Goal: Complete application form

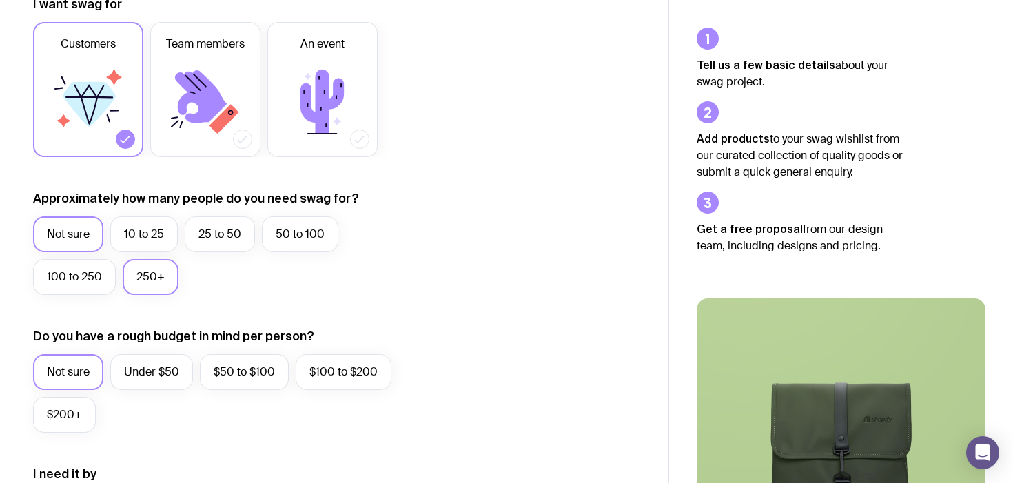
scroll to position [236, 0]
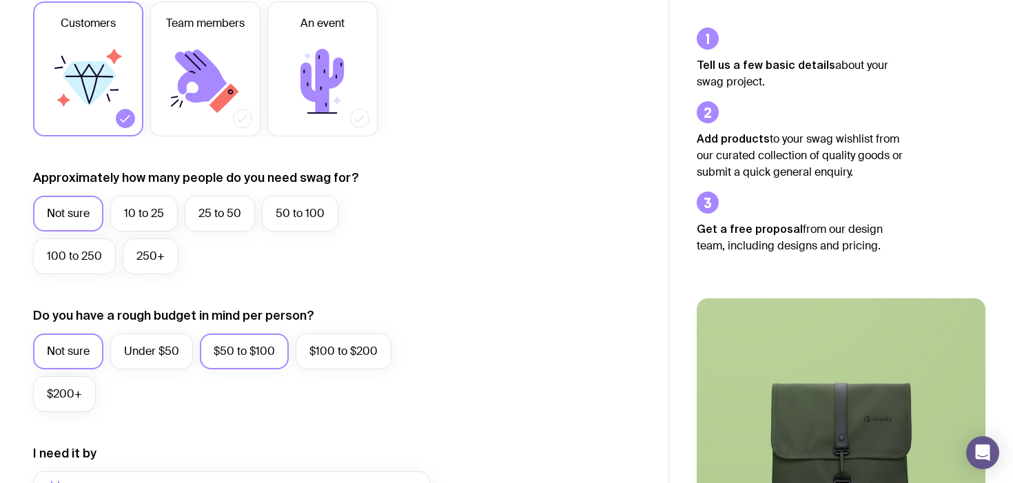
click at [232, 349] on label "$50 to $100" at bounding box center [244, 351] width 89 height 36
click at [0, 0] on input "$50 to $100" at bounding box center [0, 0] width 0 height 0
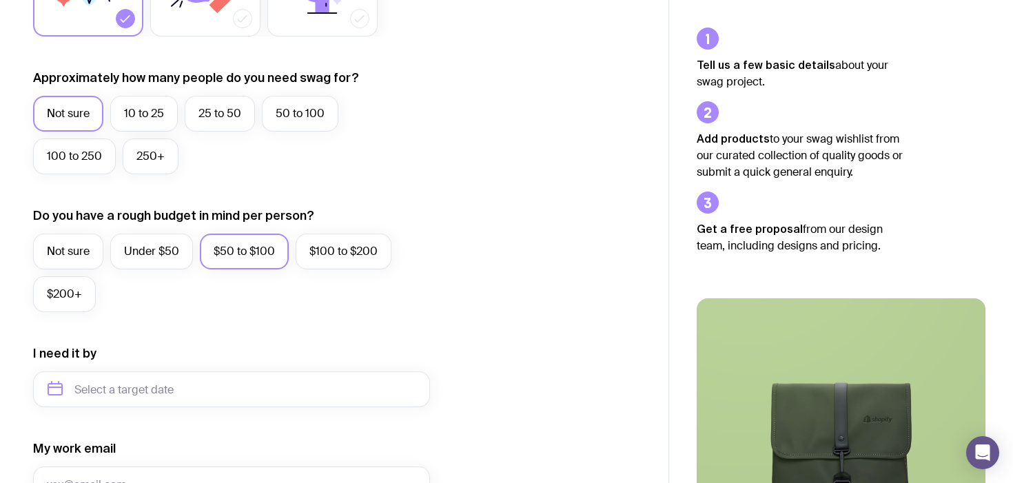
scroll to position [427, 0]
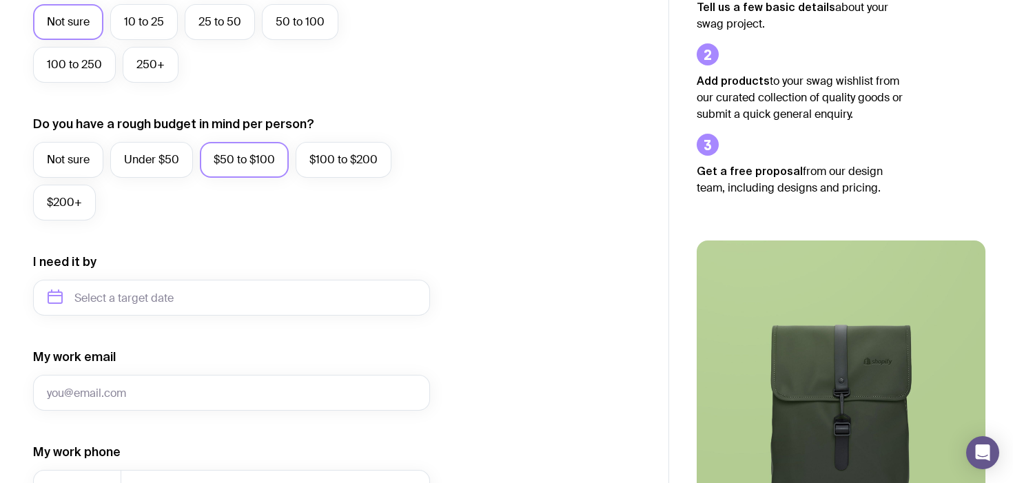
click at [211, 317] on form "I want swag for Customers Team members An event Approximately how many people d…" at bounding box center [231, 234] width 397 height 900
click at [207, 305] on input "text" at bounding box center [231, 298] width 397 height 36
click at [112, 464] on button "Nov" at bounding box center [121, 467] width 50 height 28
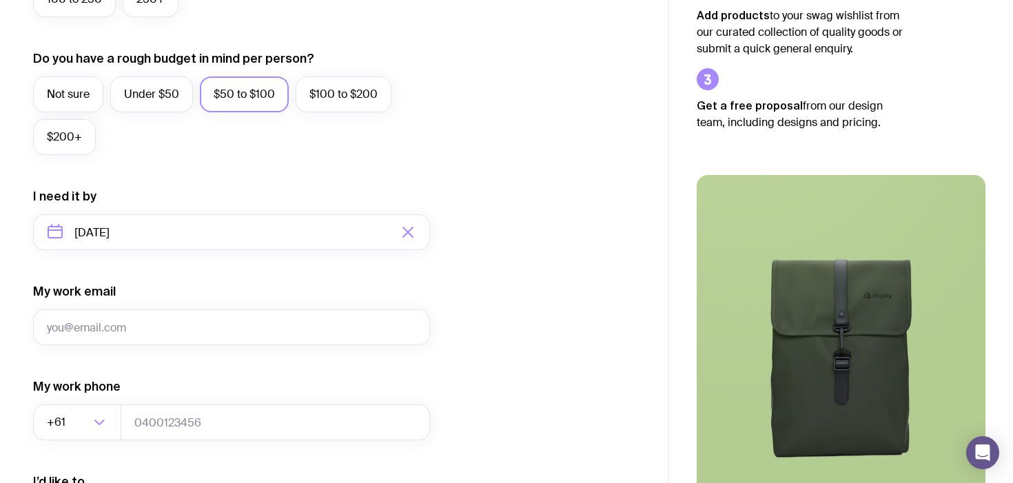
scroll to position [497, 0]
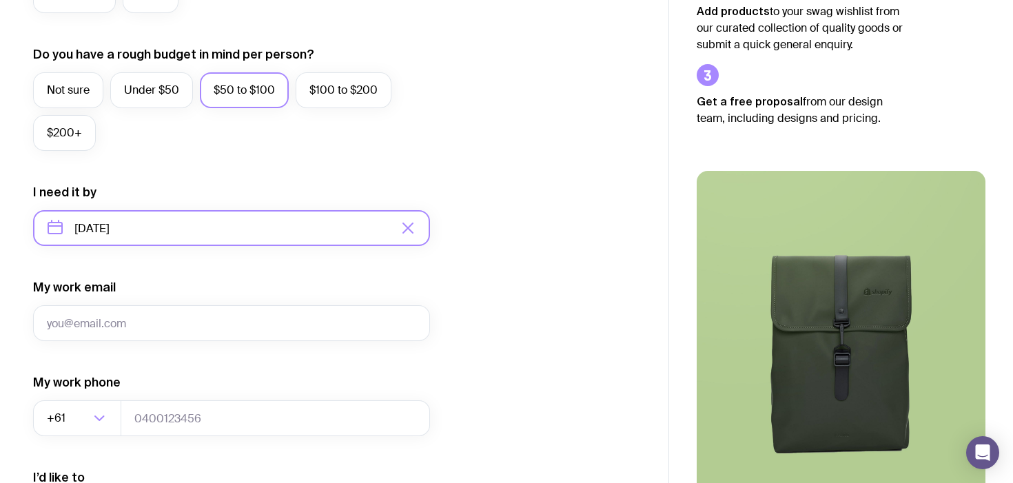
click at [205, 233] on input "[DATE]" at bounding box center [231, 228] width 397 height 36
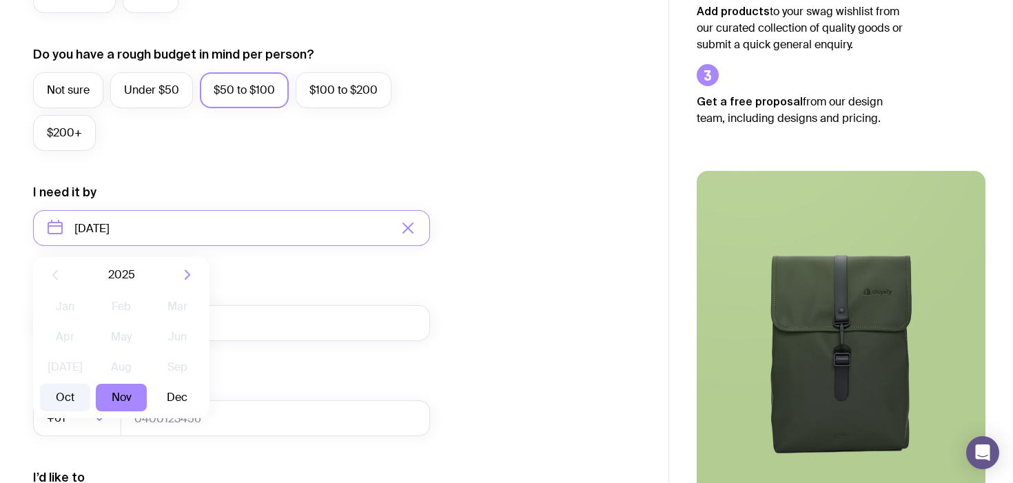
click at [75, 399] on button "Oct" at bounding box center [65, 398] width 50 height 28
type input "[DATE]"
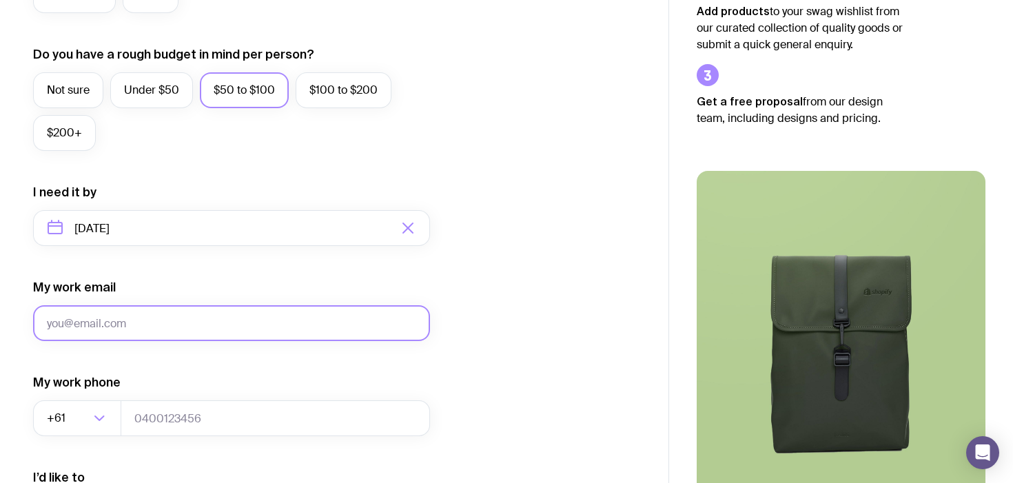
click at [160, 313] on input "My work email" at bounding box center [231, 323] width 397 height 36
type input "[PERSON_NAME][EMAIL_ADDRESS][DOMAIN_NAME]"
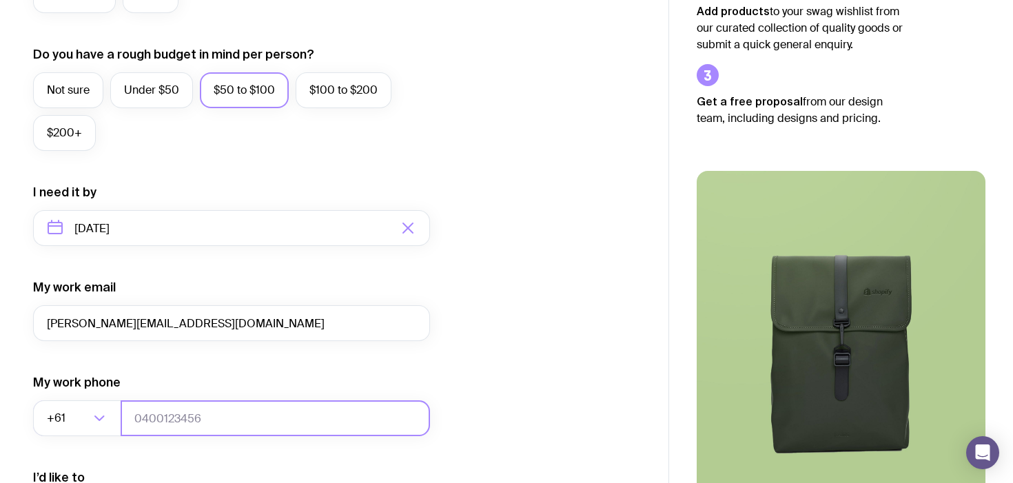
click at [161, 416] on input "tel" at bounding box center [275, 418] width 309 height 36
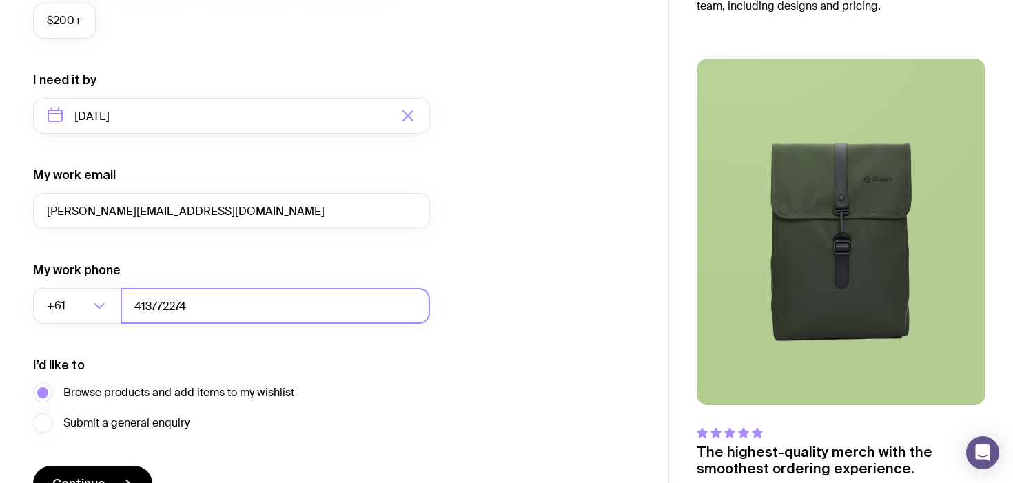
scroll to position [684, 0]
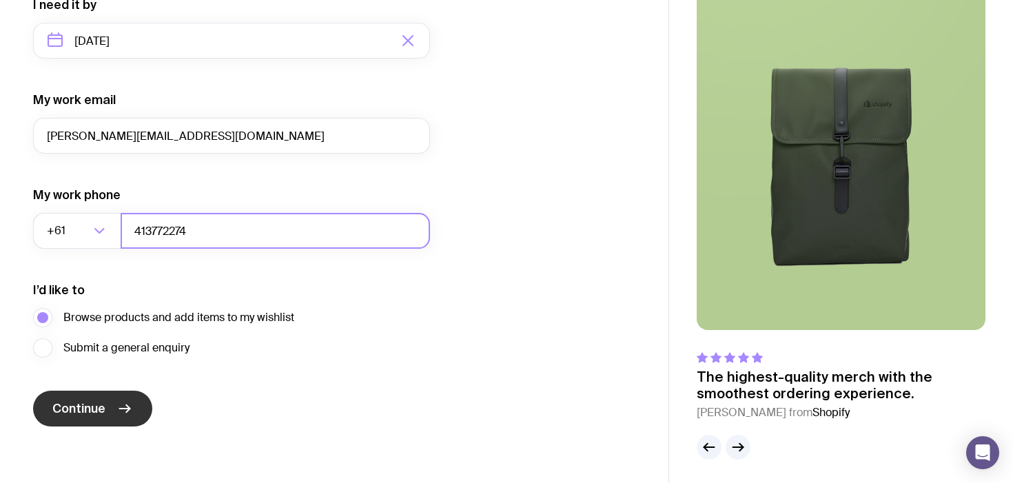
type input "413772274"
click at [118, 416] on button "Continue" at bounding box center [92, 409] width 119 height 36
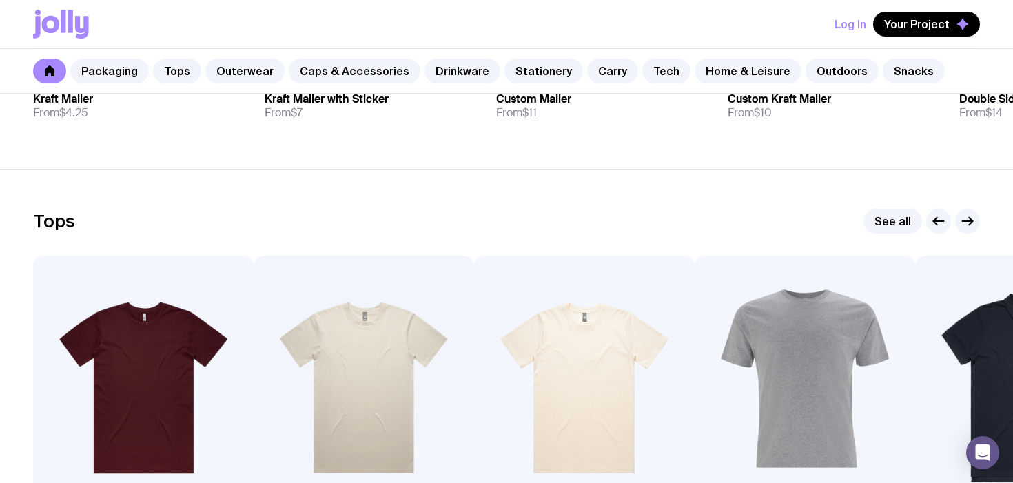
scroll to position [560, 0]
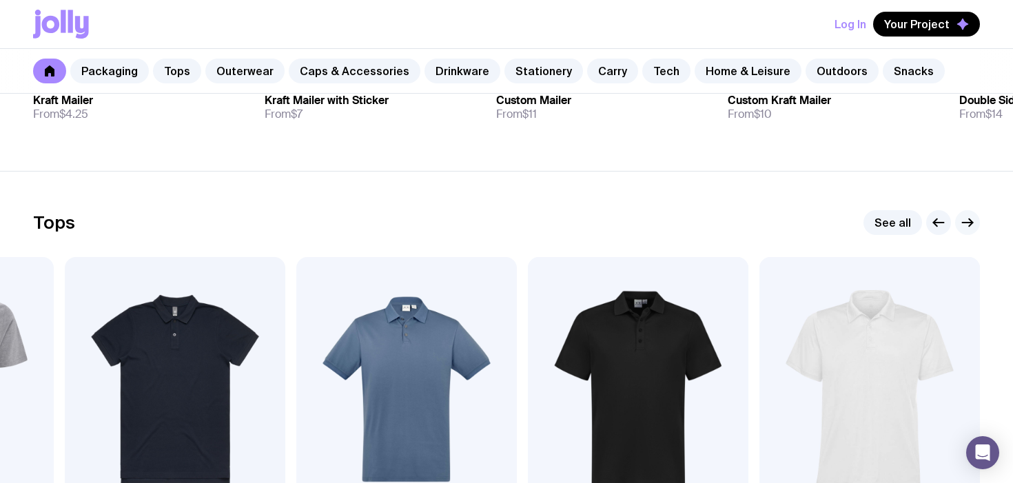
click at [969, 222] on icon "button" at bounding box center [967, 222] width 10 height 0
